Goal: Manage account settings

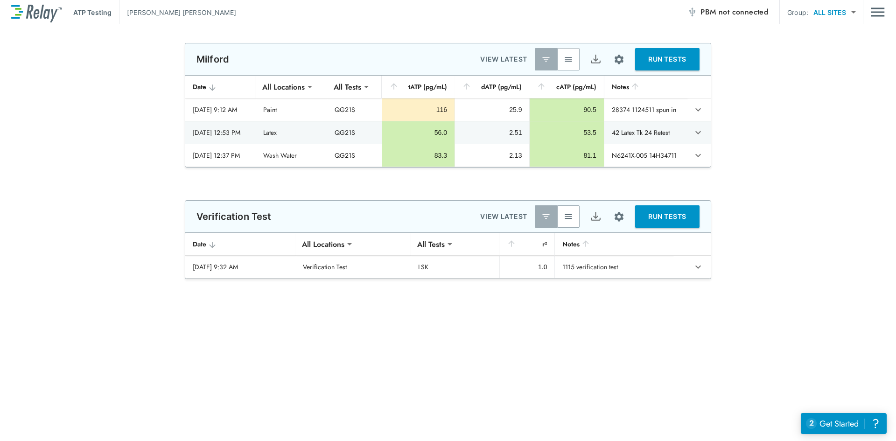
type input "**********"
type input "***"
click at [566, 56] on img "button" at bounding box center [567, 59] width 9 height 9
